Goal: Task Accomplishment & Management: Manage account settings

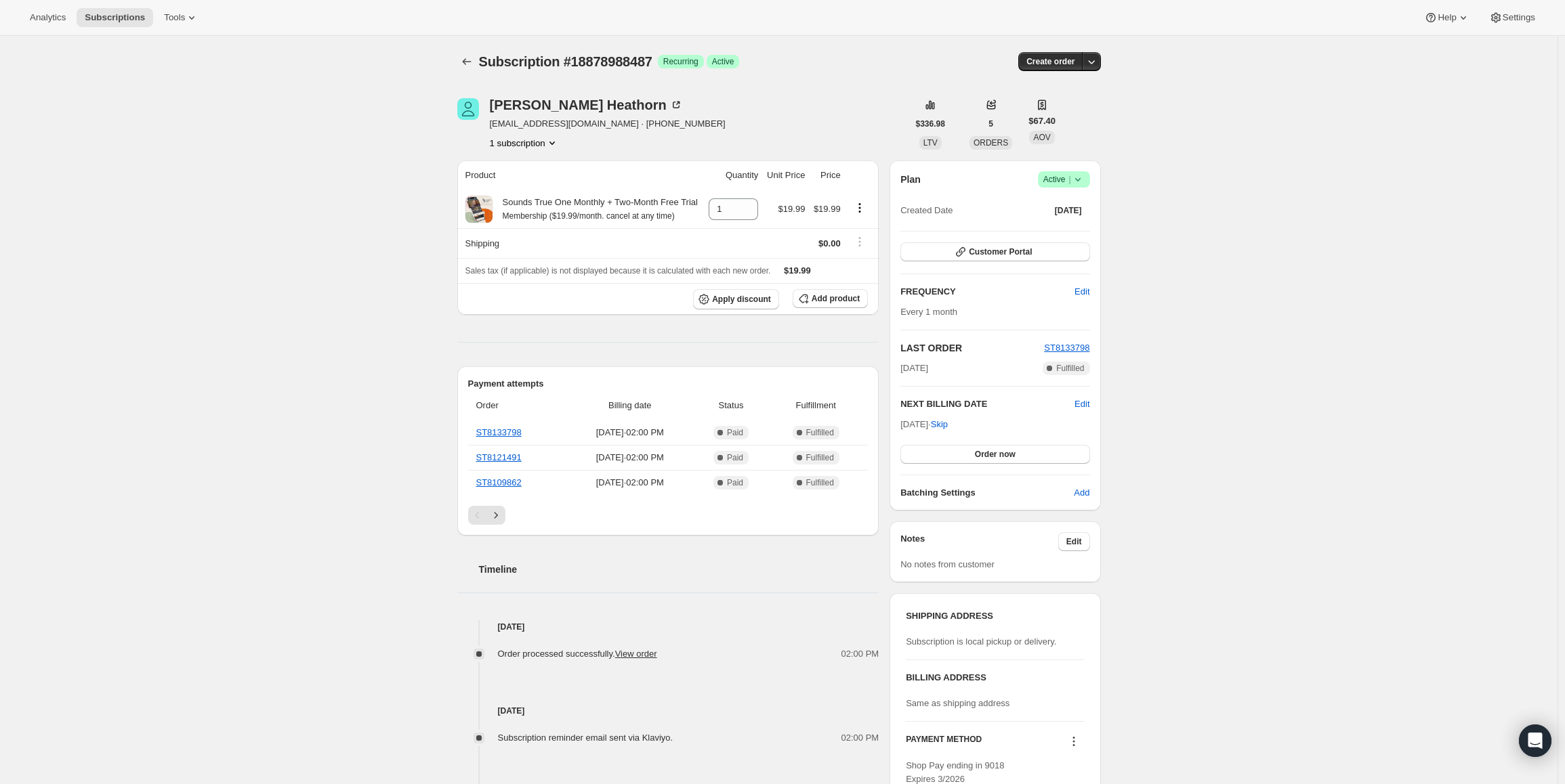
drag, startPoint x: 904, startPoint y: 423, endPoint x: 951, endPoint y: 425, distance: 47.0
click at [948, 425] on span "[DATE] · Skip" at bounding box center [924, 425] width 48 height 10
copy span "[DATE]"
click at [1061, 182] on span "Active |" at bounding box center [1064, 179] width 41 height 14
drag, startPoint x: 1058, startPoint y: 203, endPoint x: 1049, endPoint y: 205, distance: 9.2
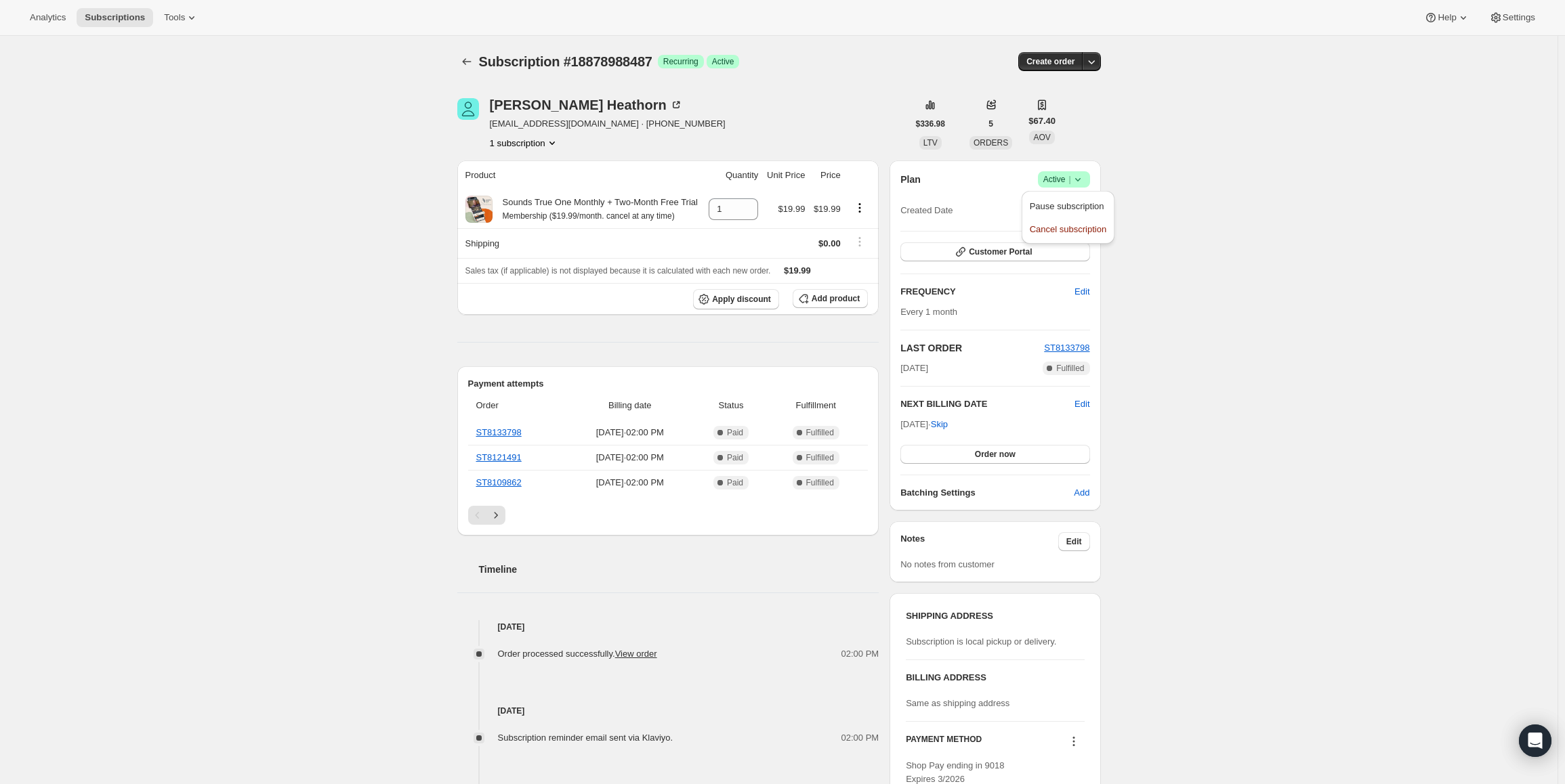
click at [1057, 203] on span "Pause subscription" at bounding box center [1066, 206] width 75 height 10
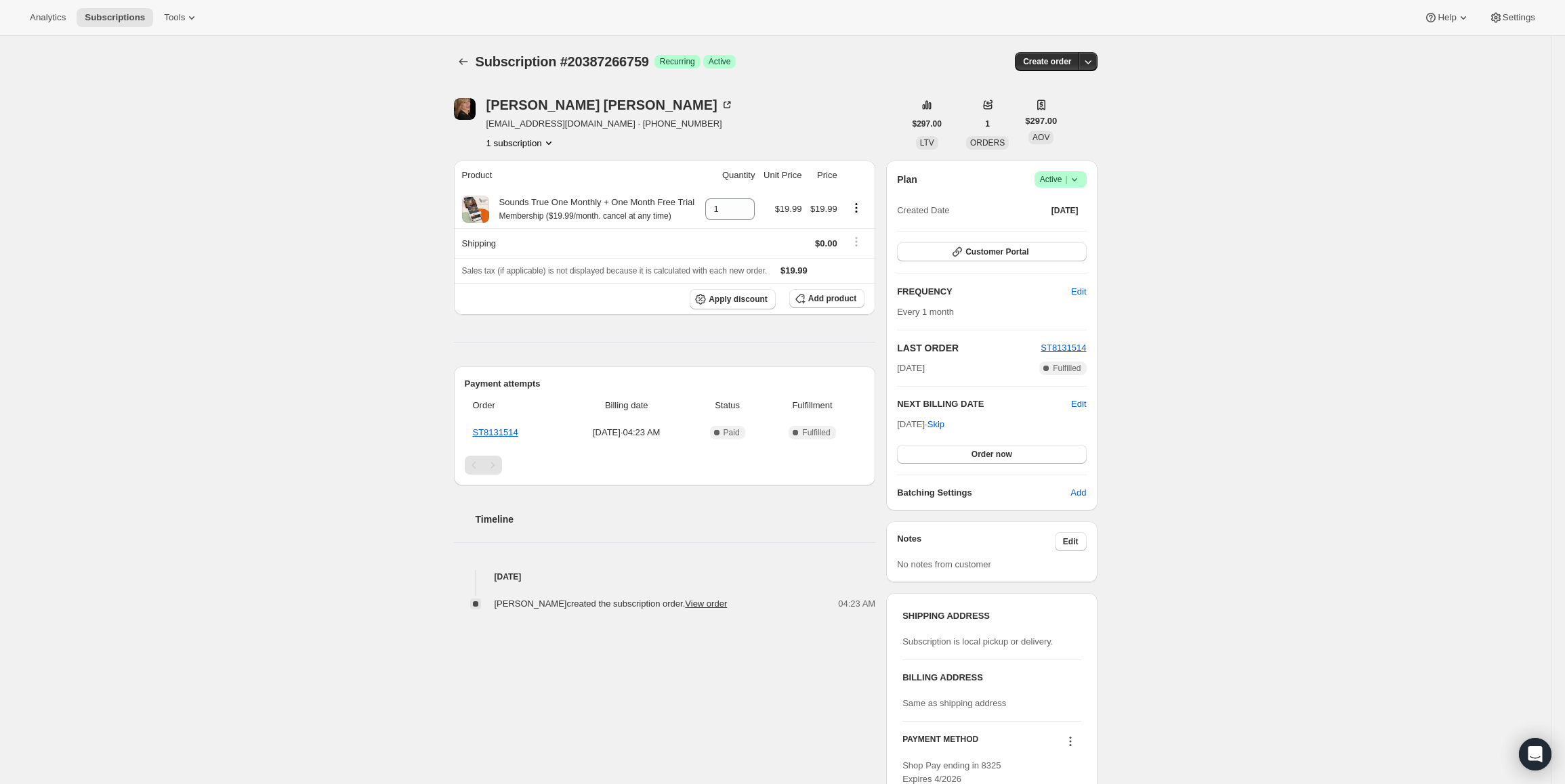
drag, startPoint x: 900, startPoint y: 425, endPoint x: 947, endPoint y: 426, distance: 47.0
click at [944, 425] on span "Oct 23, 2025 · Skip" at bounding box center [921, 425] width 48 height 10
copy span "Oct 23, 2025"
click at [1067, 177] on span "|" at bounding box center [1066, 179] width 2 height 11
click at [1057, 210] on span "Pause subscription" at bounding box center [1064, 206] width 75 height 10
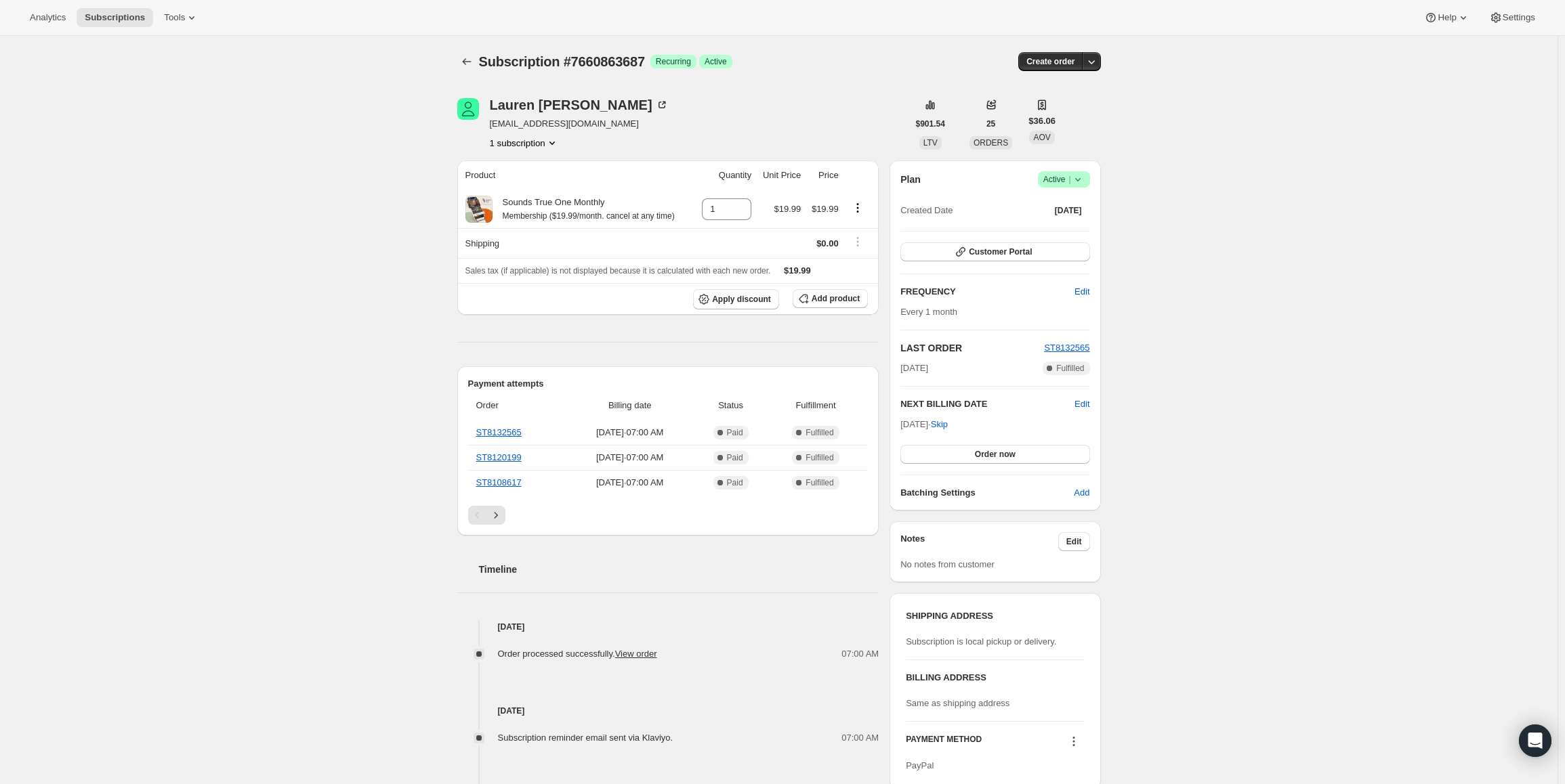
drag, startPoint x: 904, startPoint y: 425, endPoint x: 951, endPoint y: 421, distance: 47.2
click at [948, 421] on span "Oct 25, 2025 · Skip" at bounding box center [924, 425] width 48 height 10
copy span "Oct 25, 2025"
click at [1053, 169] on div "Plan Success Active | Created Date Dec 25, 2023 Customer Portal FREQUENCY Edit …" at bounding box center [994, 336] width 211 height 350
click at [1051, 186] on span "Success Active |" at bounding box center [1064, 179] width 52 height 16
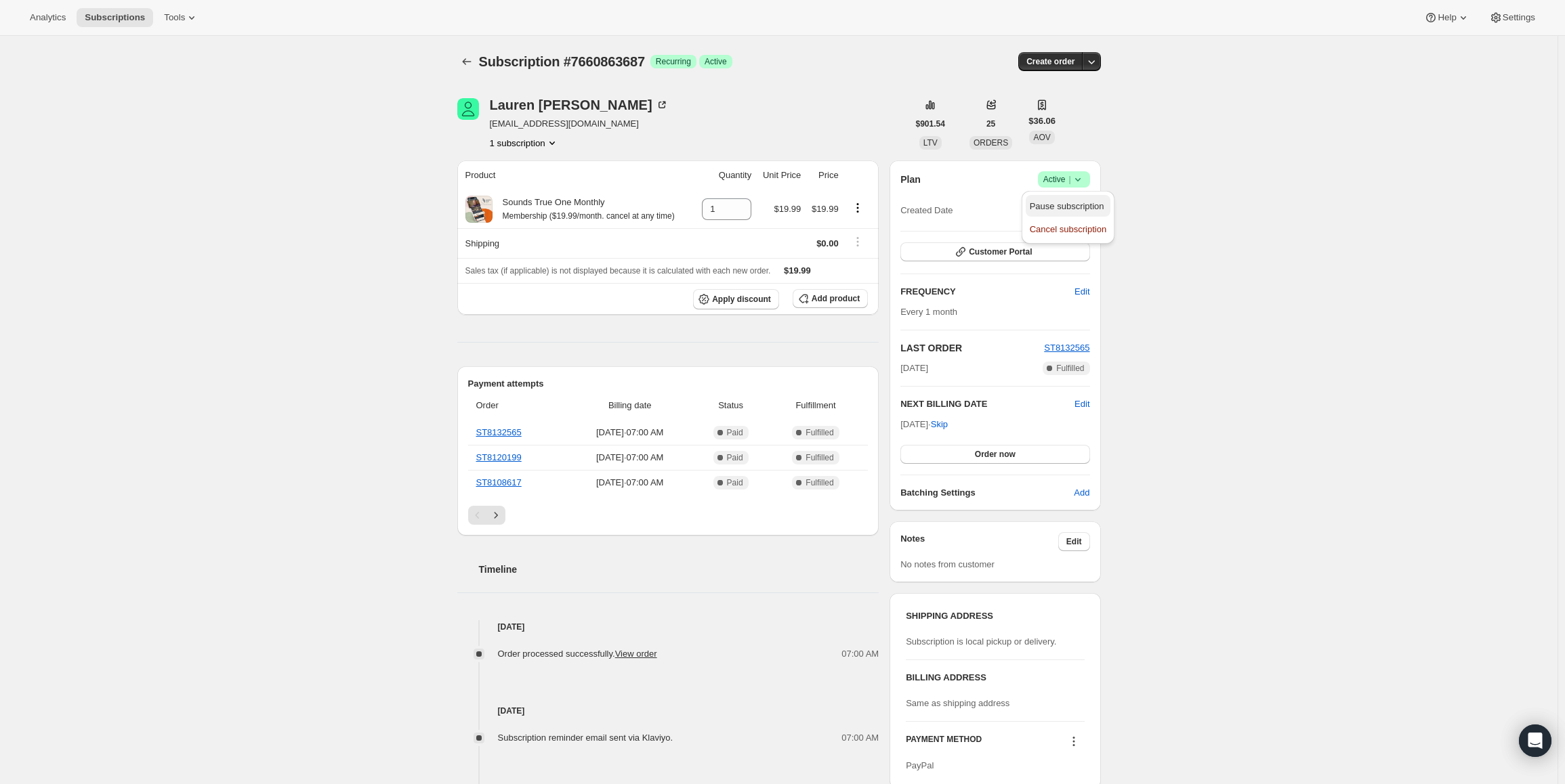
click at [1051, 197] on button "Pause subscription" at bounding box center [1068, 206] width 85 height 22
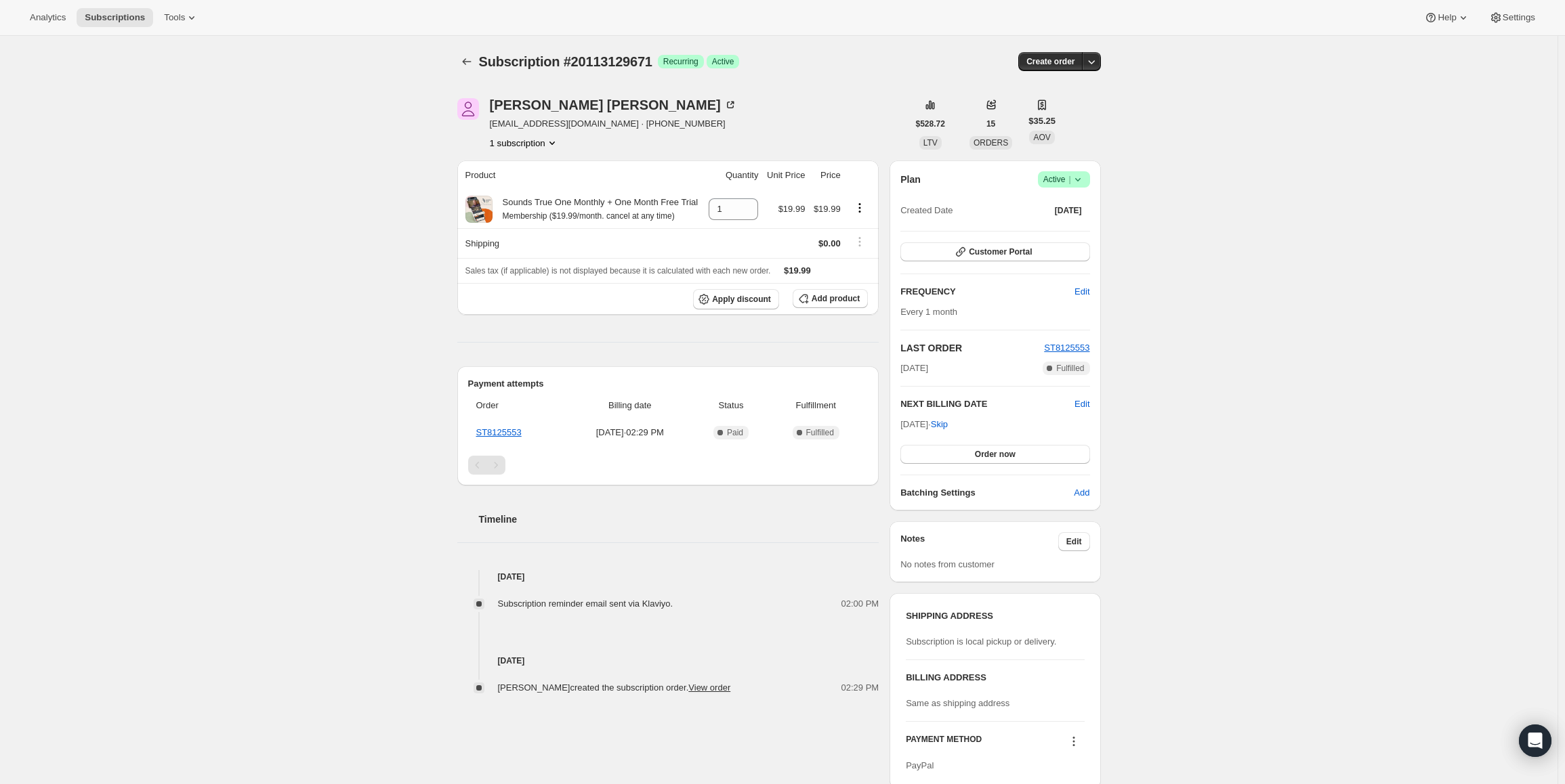
drag, startPoint x: 908, startPoint y: 429, endPoint x: 946, endPoint y: 430, distance: 38.0
click at [946, 430] on div "Oct 7, 2025 · Skip Order now" at bounding box center [994, 441] width 189 height 46
copy span "Oct 7, 2025"
click at [1053, 185] on span "Active |" at bounding box center [1064, 179] width 41 height 14
click at [1056, 204] on span "Pause subscription" at bounding box center [1066, 206] width 75 height 10
